Goal: Information Seeking & Learning: Find specific fact

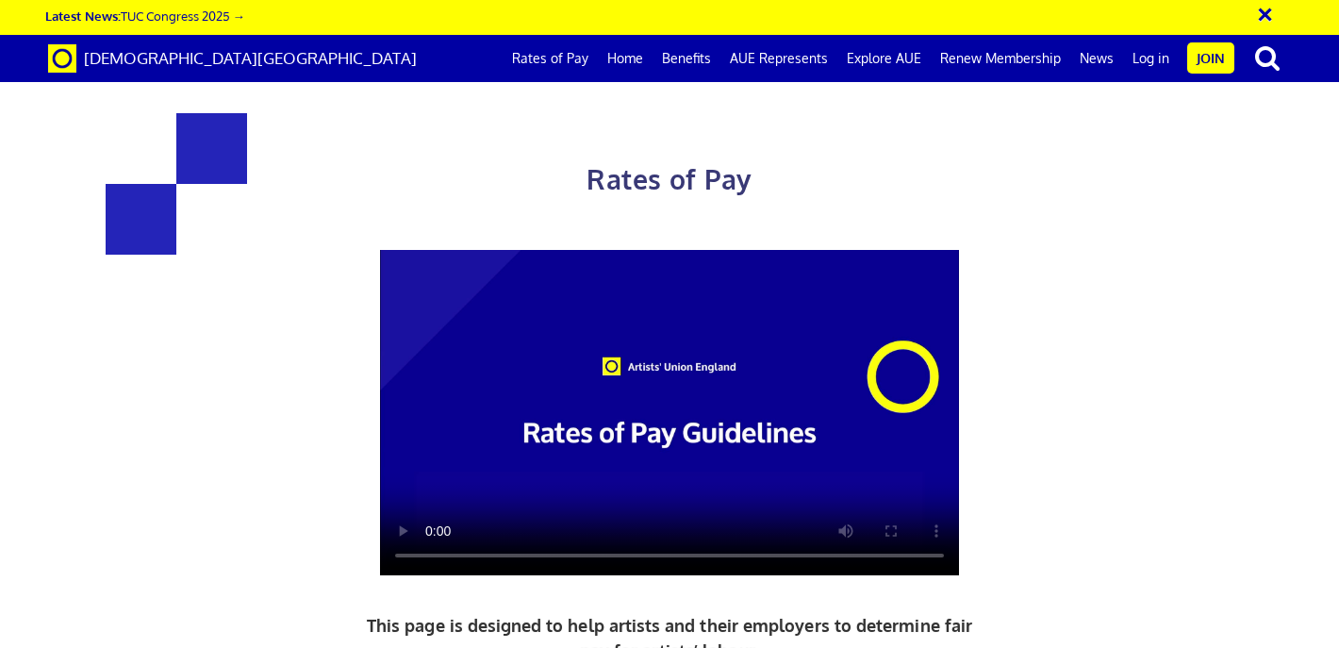
scroll to position [745, 0]
drag, startPoint x: 768, startPoint y: 260, endPoint x: 869, endPoint y: 259, distance: 100.9
copy h3 "284.31"
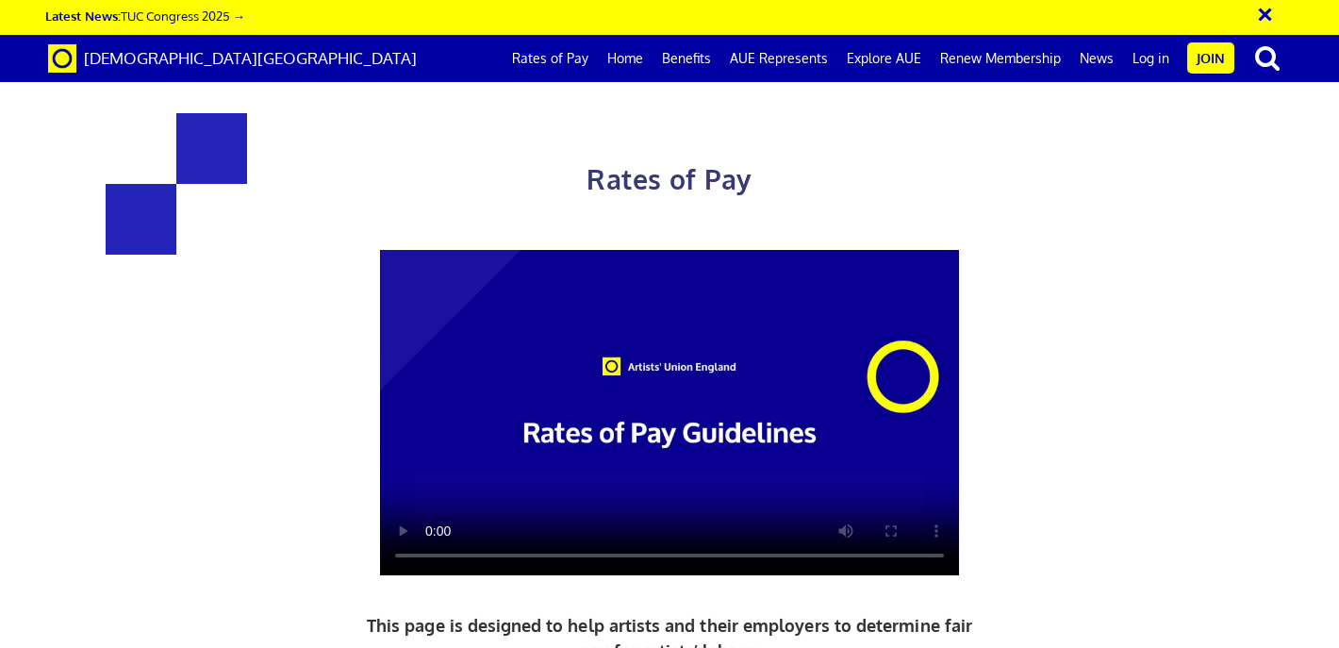
scroll to position [844, 0]
drag, startPoint x: 835, startPoint y: 245, endPoint x: 881, endPoint y: 245, distance: 46.2
copy span "35.54"
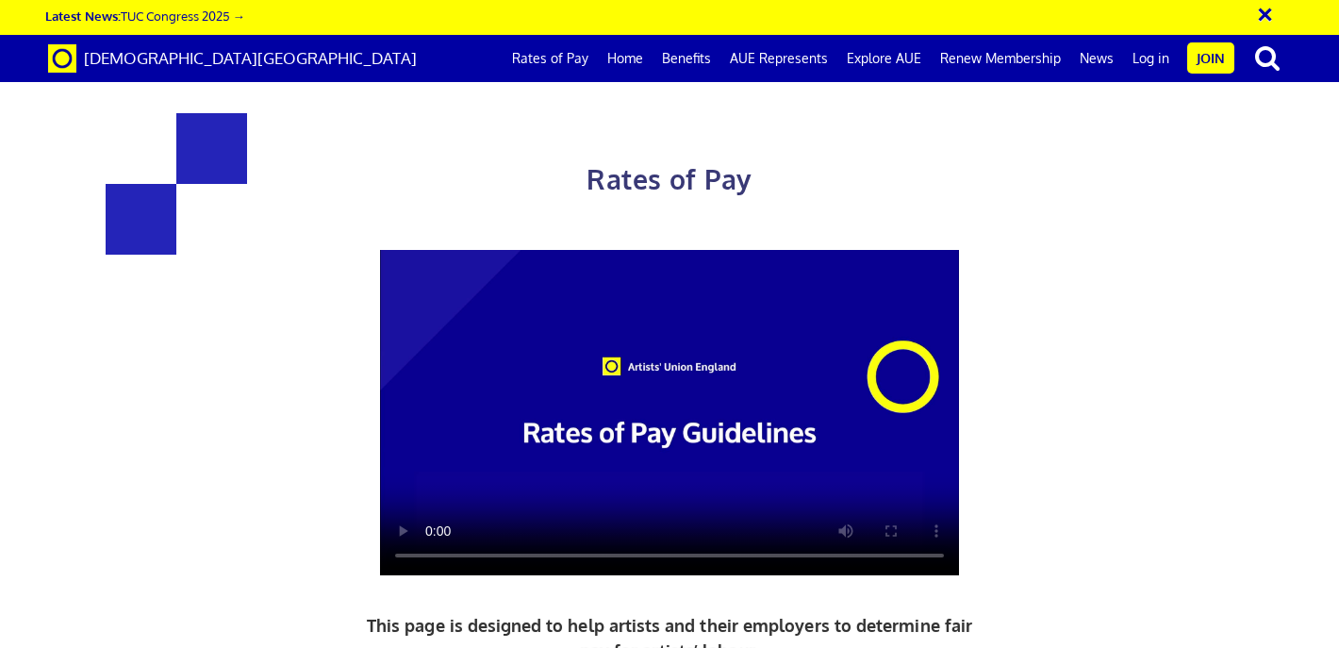
drag, startPoint x: 439, startPoint y: 486, endPoint x: 385, endPoint y: 488, distance: 53.8
copy span "44.00"
